Goal: Task Accomplishment & Management: Use online tool/utility

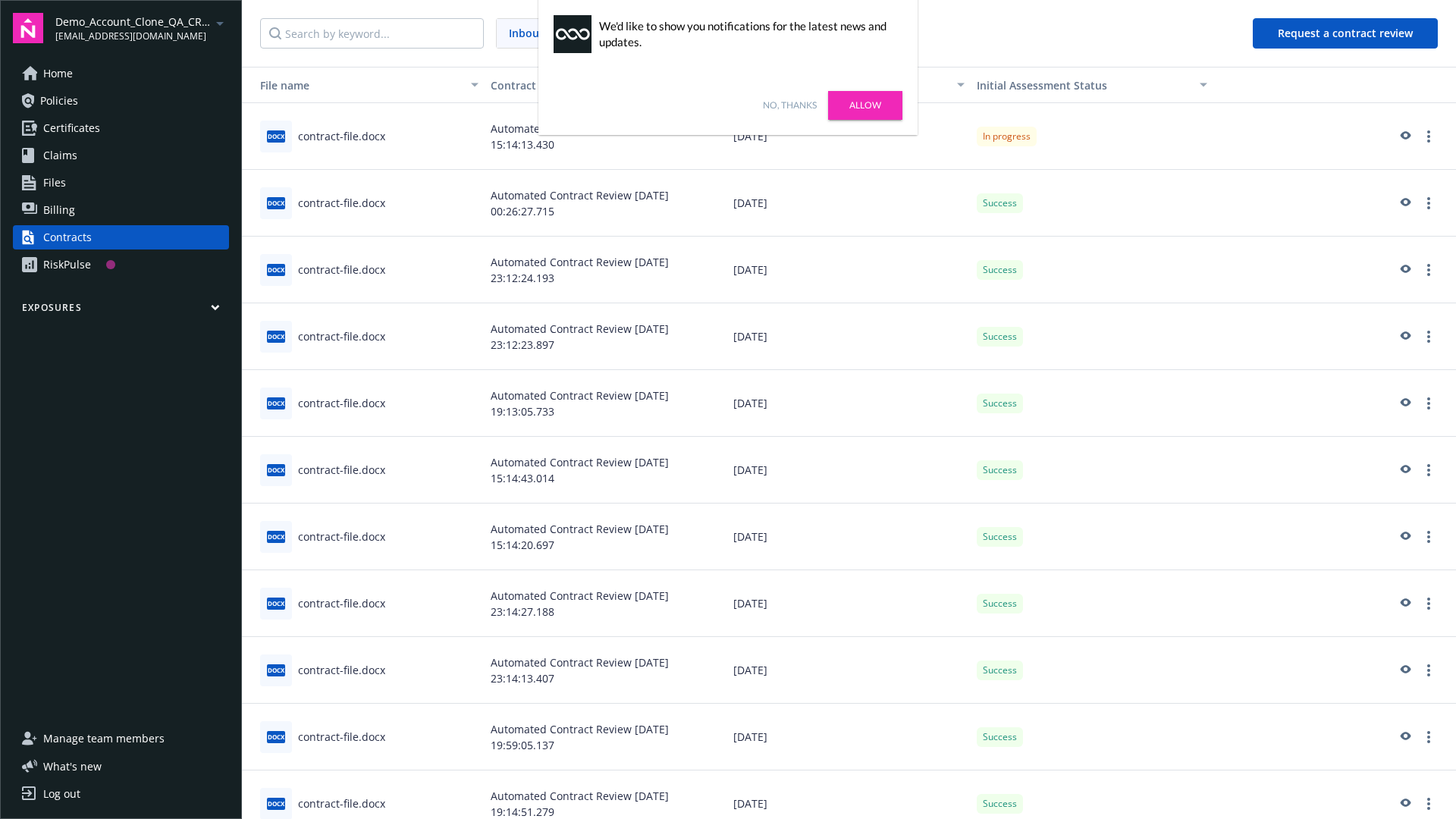
click at [789, 105] on link "No, thanks" at bounding box center [790, 105] width 54 height 13
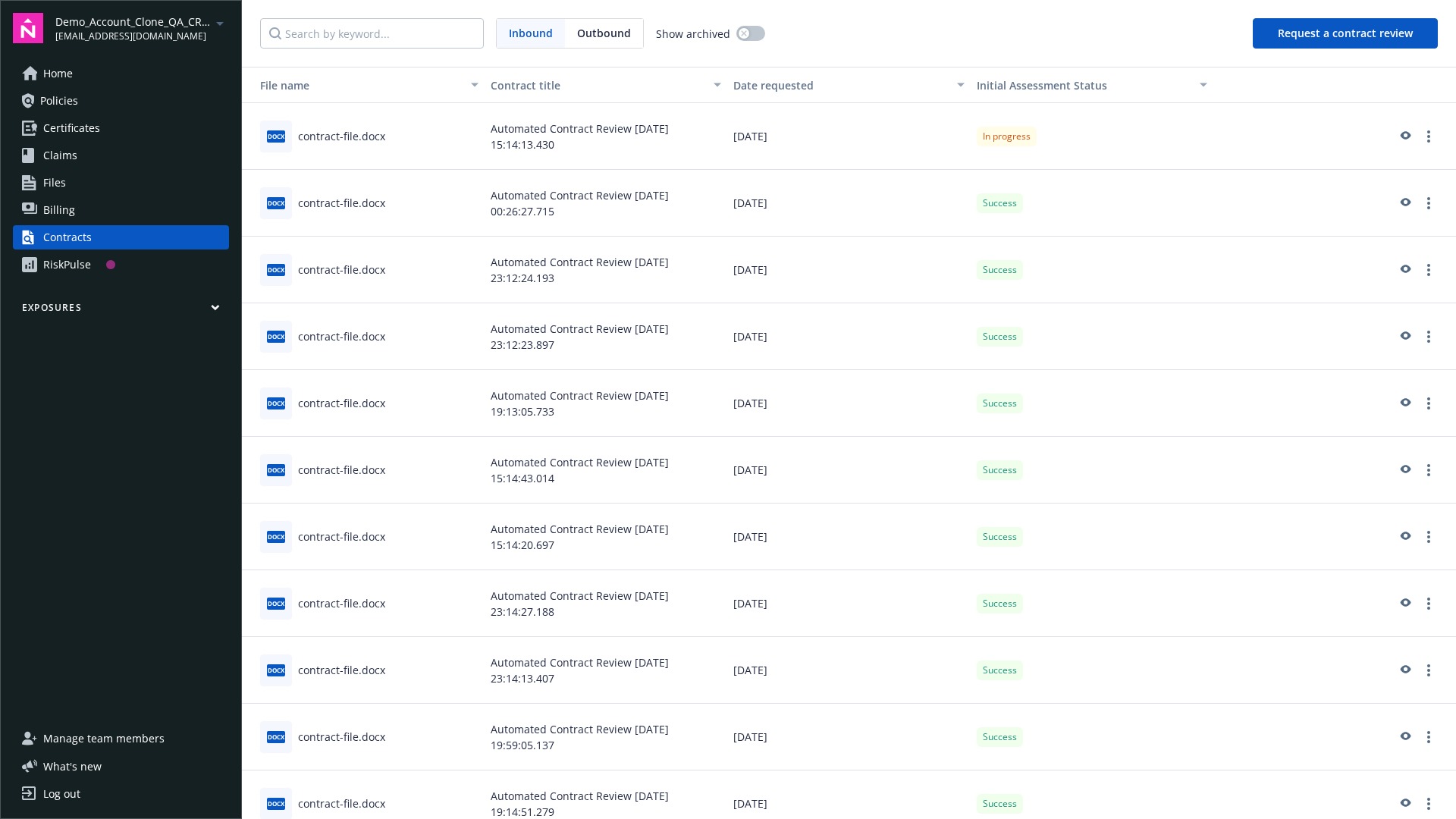
click at [1346, 33] on button "Request a contract review" at bounding box center [1345, 33] width 185 height 30
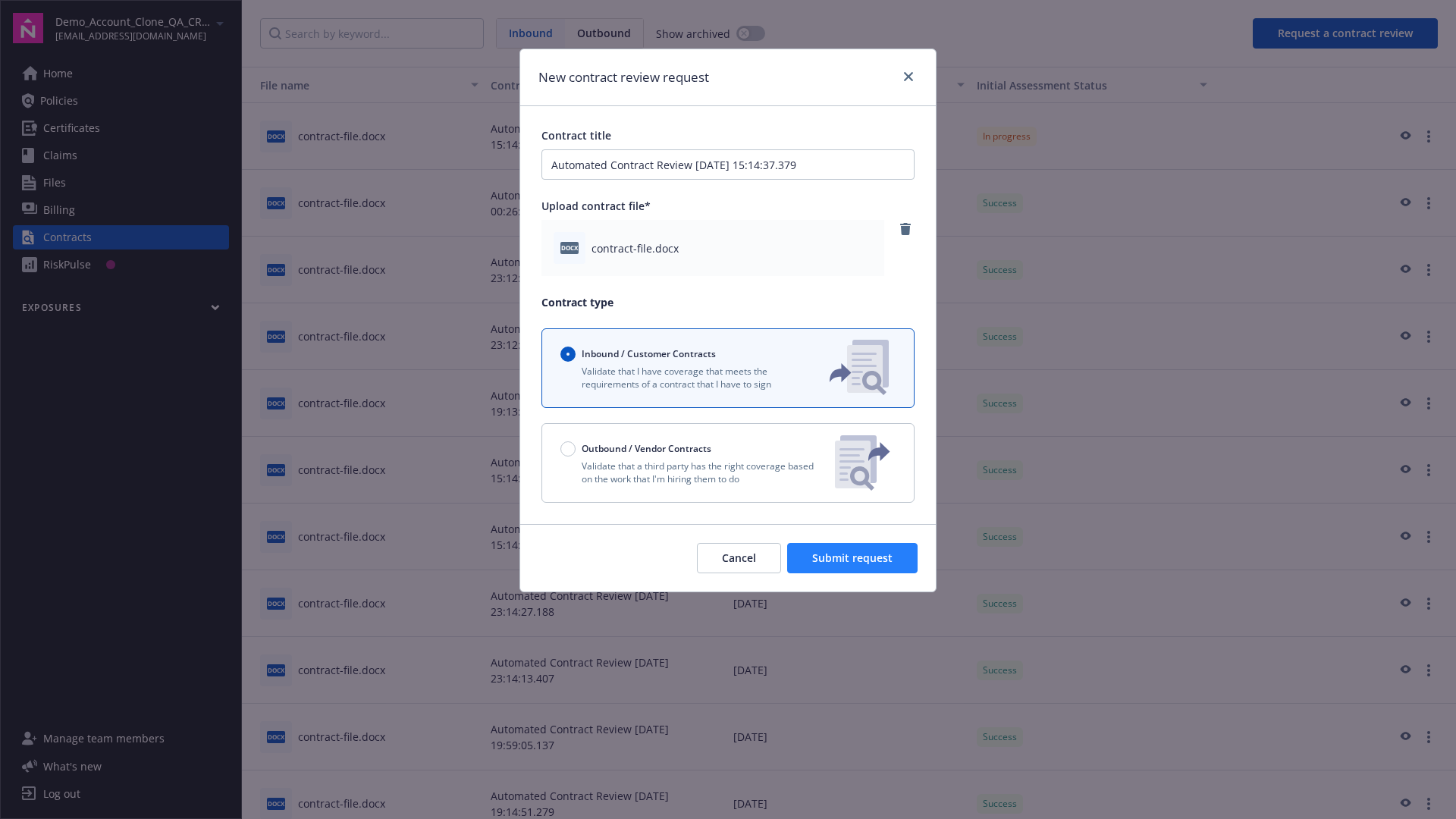
type input "Automated Contract Review [DATE] 15:14:37.379"
click at [853, 558] on span "Submit request" at bounding box center [853, 557] width 81 height 14
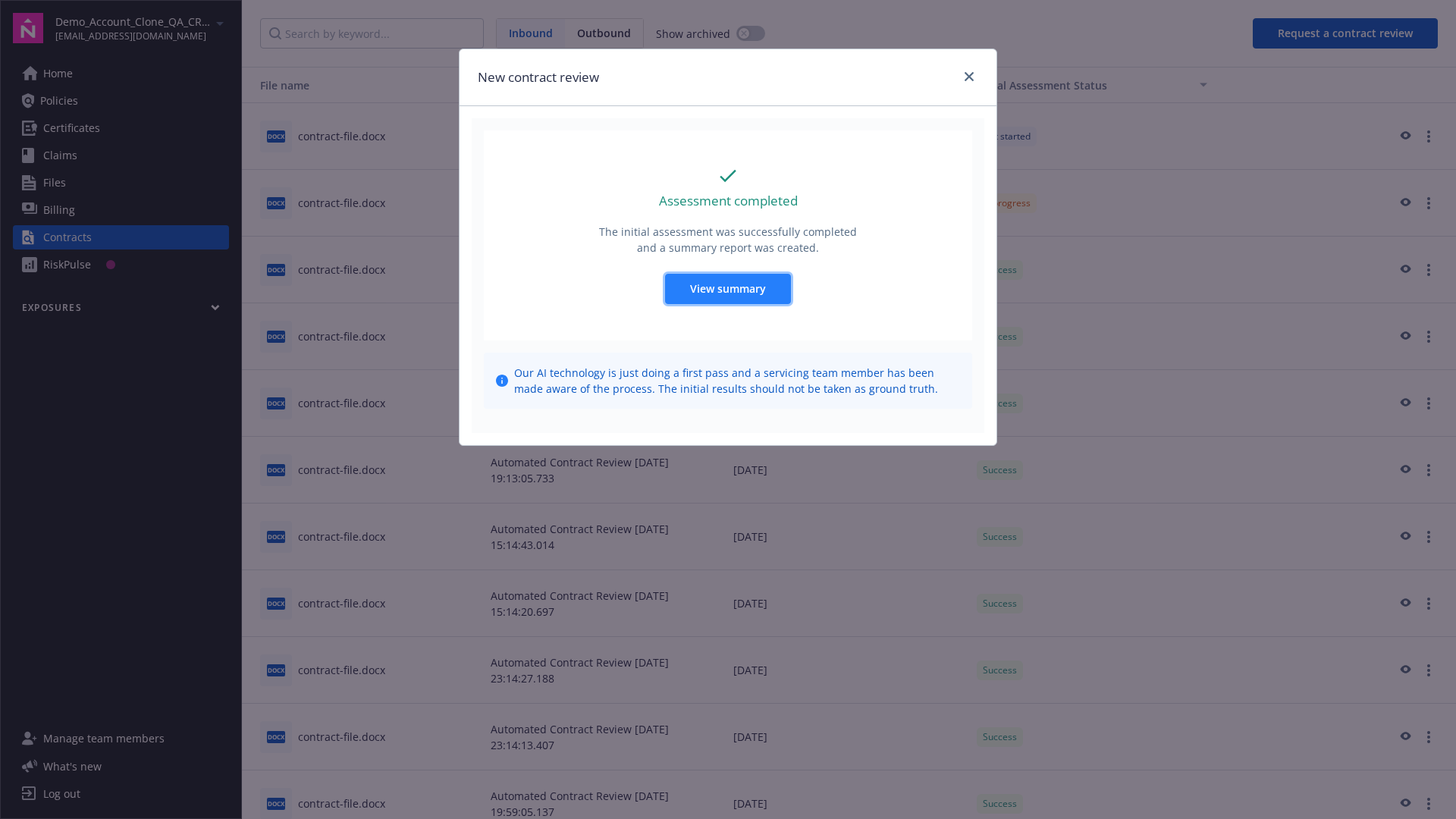
click at [728, 288] on span "View summary" at bounding box center [728, 289] width 76 height 14
